Goal: Transaction & Acquisition: Purchase product/service

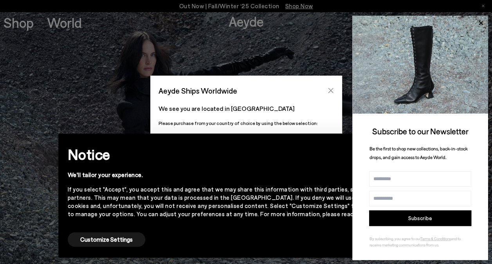
click at [332, 85] on button "Close" at bounding box center [331, 91] width 12 height 12
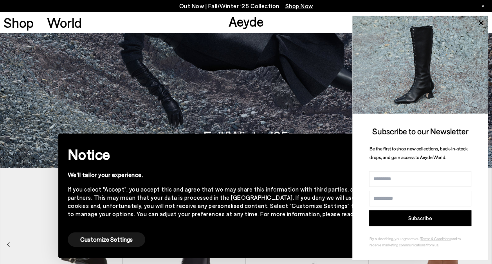
scroll to position [172, 0]
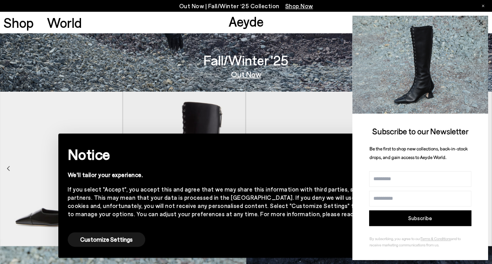
click at [481, 24] on icon at bounding box center [481, 23] width 10 height 10
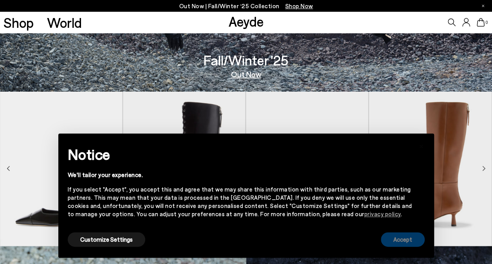
click at [401, 243] on button "Accept" at bounding box center [403, 239] width 44 height 14
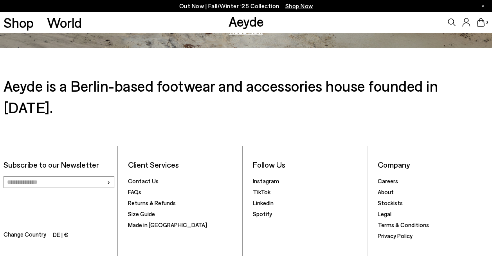
scroll to position [1157, 0]
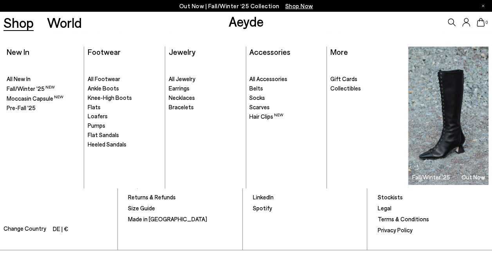
click at [19, 20] on link "Shop" at bounding box center [19, 23] width 30 height 14
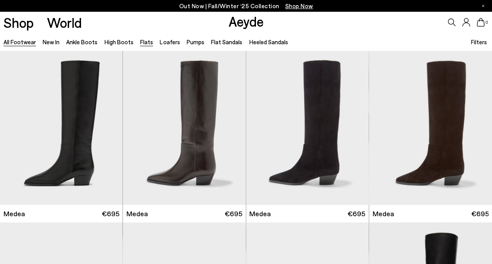
click at [145, 41] on link "Flats" at bounding box center [146, 41] width 13 height 7
